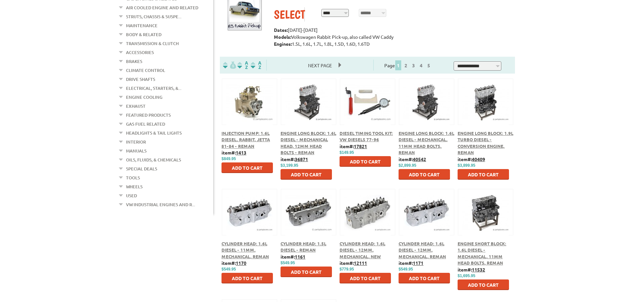
scroll to position [33, 0]
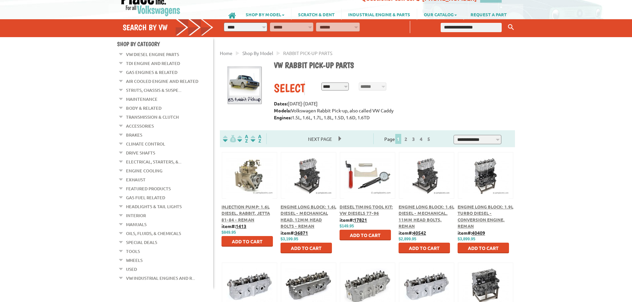
click at [296, 218] on span "Engine Long Block: 1.6L Diesel - Mechanical Head, 12mm Head Bolts - Reman" at bounding box center [309, 216] width 56 height 25
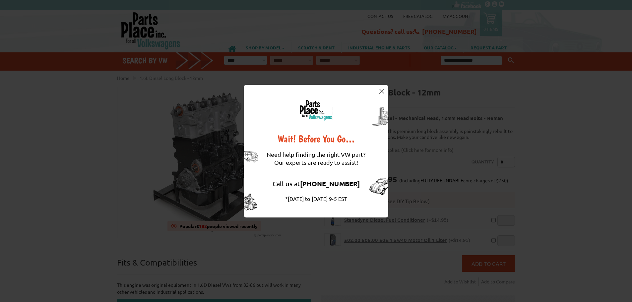
click at [383, 91] on img at bounding box center [382, 91] width 5 height 5
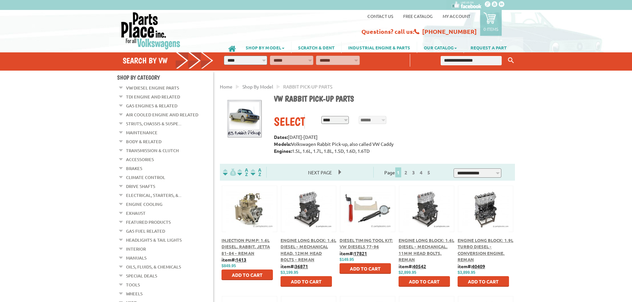
scroll to position [33, 0]
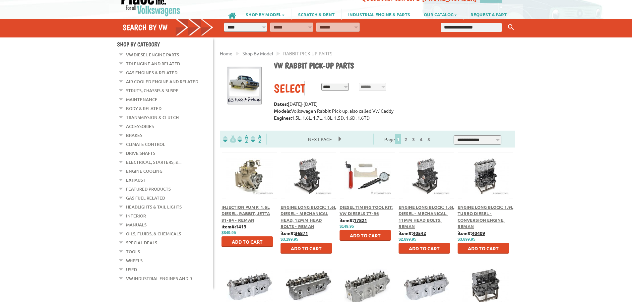
click at [120, 57] on em at bounding box center [121, 53] width 6 height 7
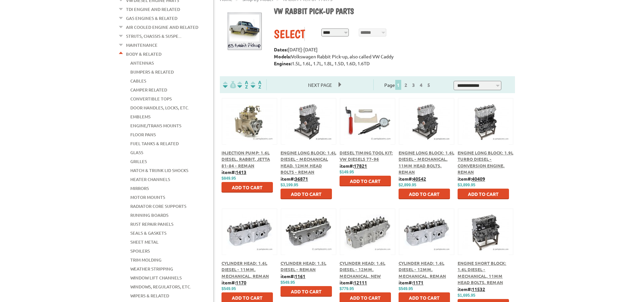
scroll to position [100, 0]
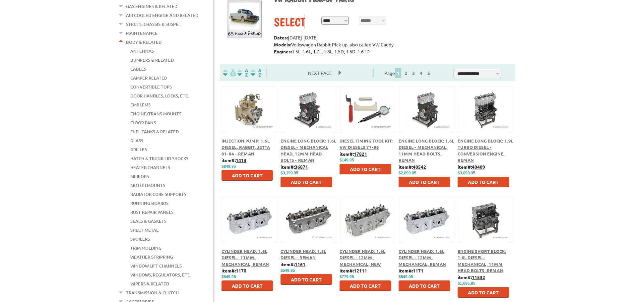
click at [139, 145] on link "Grilles" at bounding box center [138, 149] width 17 height 9
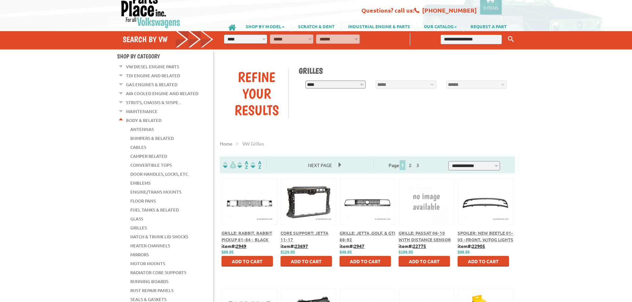
scroll to position [33, 0]
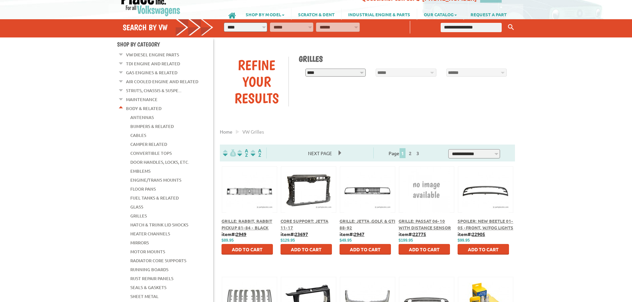
click at [237, 221] on span "Grille: Rabbit, Rabbit Pickup 81-84 - Black" at bounding box center [247, 224] width 51 height 12
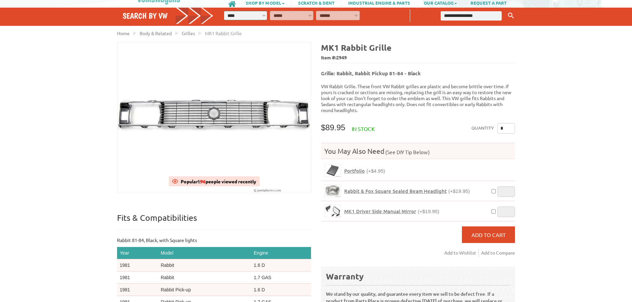
scroll to position [33, 0]
